Goal: Task Accomplishment & Management: Manage account settings

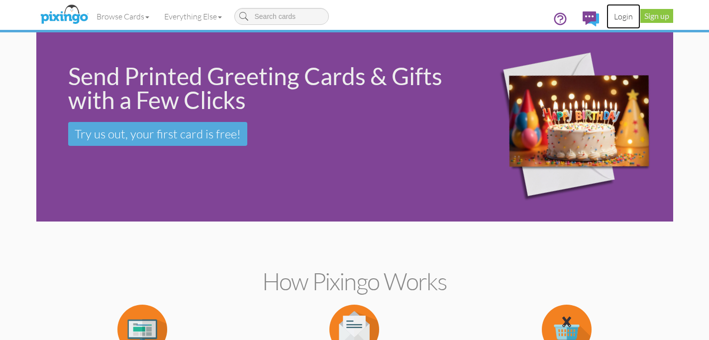
click at [626, 18] on link "Login" at bounding box center [624, 16] width 34 height 25
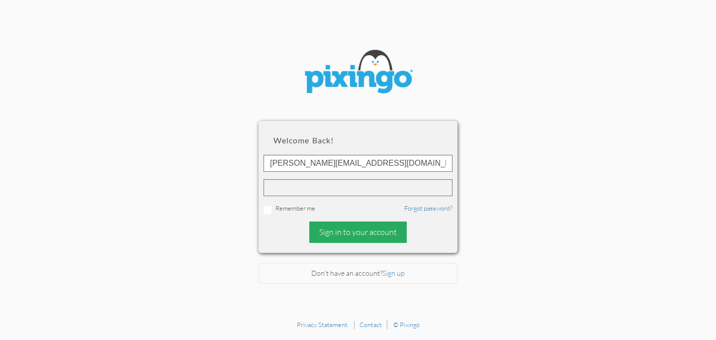
click at [366, 234] on div "Sign in to your account" at bounding box center [358, 231] width 98 height 21
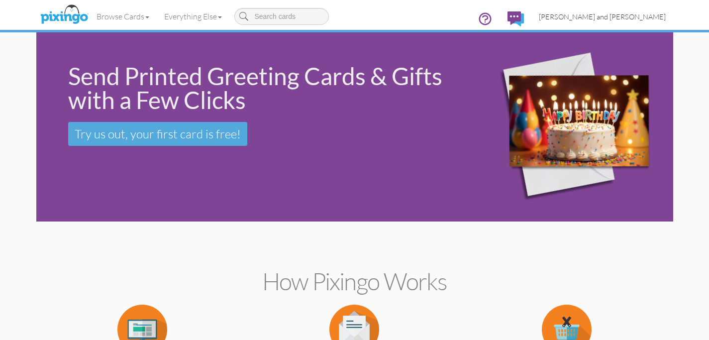
click at [634, 13] on span "[PERSON_NAME] and [PERSON_NAME]" at bounding box center [602, 16] width 127 height 8
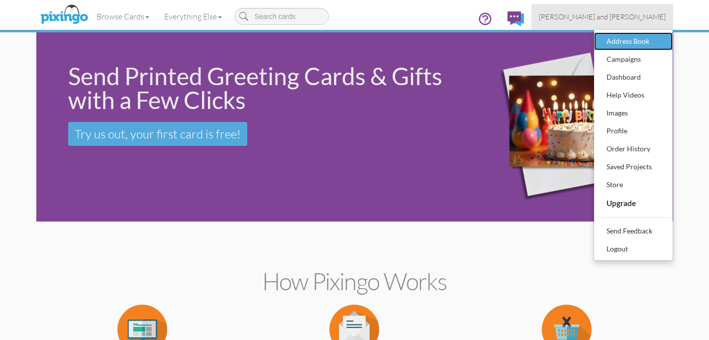
click at [667, 47] on link "Address Book" at bounding box center [633, 41] width 79 height 18
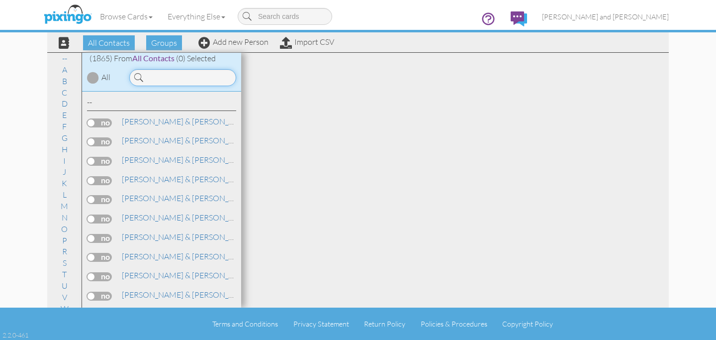
click at [182, 81] on input at bounding box center [182, 77] width 107 height 17
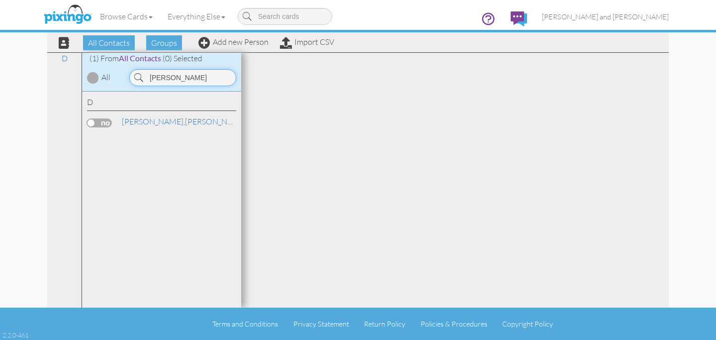
type input "[PERSON_NAME]"
click at [171, 116] on link "[PERSON_NAME]" at bounding box center [184, 121] width 127 height 12
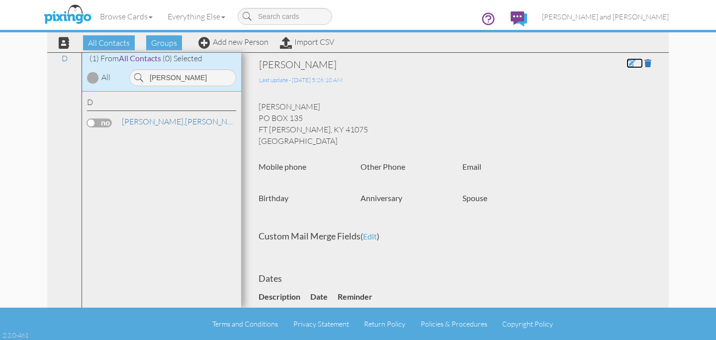
click at [627, 60] on span at bounding box center [631, 63] width 9 height 8
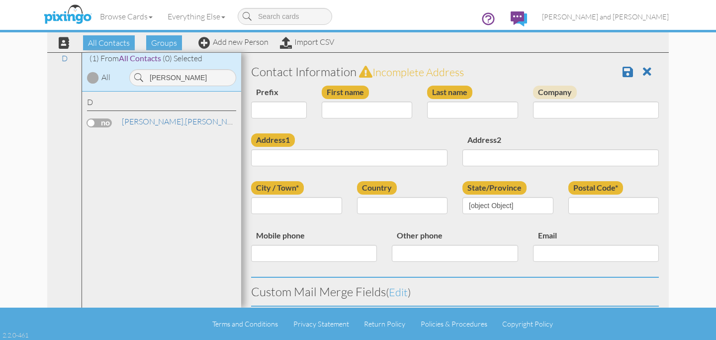
type input "[PERSON_NAME]"
type input "PO BOX 135"
type input "FT [PERSON_NAME]"
type input "41075"
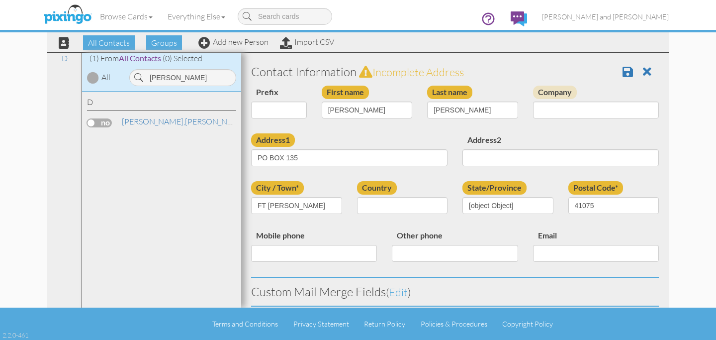
select select "object:6460"
select select "object:6705"
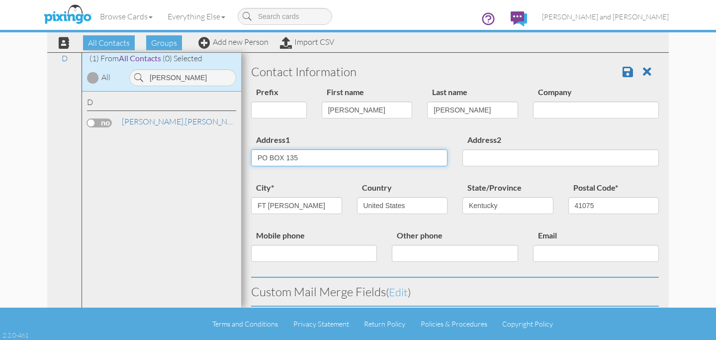
click at [322, 160] on input "PO BOX 135" at bounding box center [349, 157] width 197 height 17
paste input "[STREET_ADDRESS][PERSON_NAME]"
type input "[STREET_ADDRESS][PERSON_NAME]"
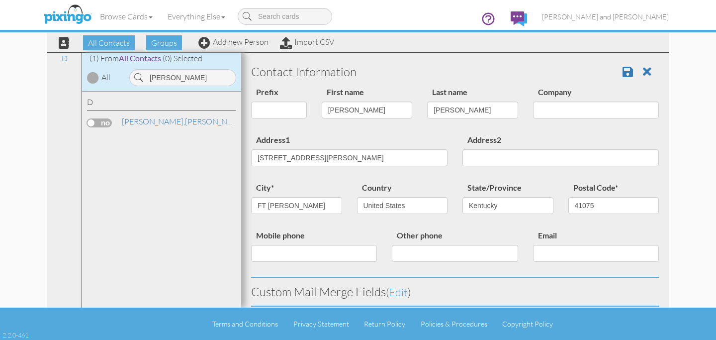
click at [398, 134] on div "Address1 [STREET_ADDRESS][PERSON_NAME]" at bounding box center [349, 153] width 211 height 40
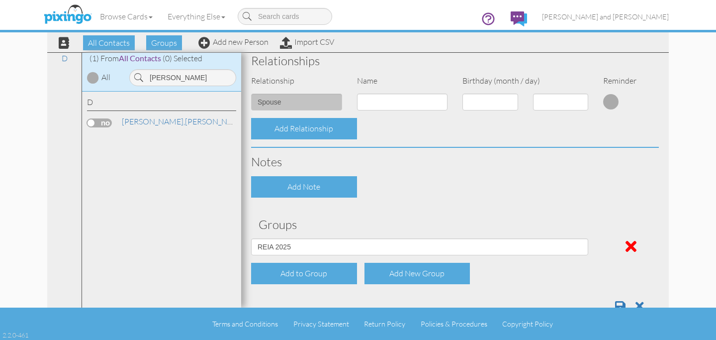
scroll to position [413, 0]
